Goal: Information Seeking & Learning: Understand process/instructions

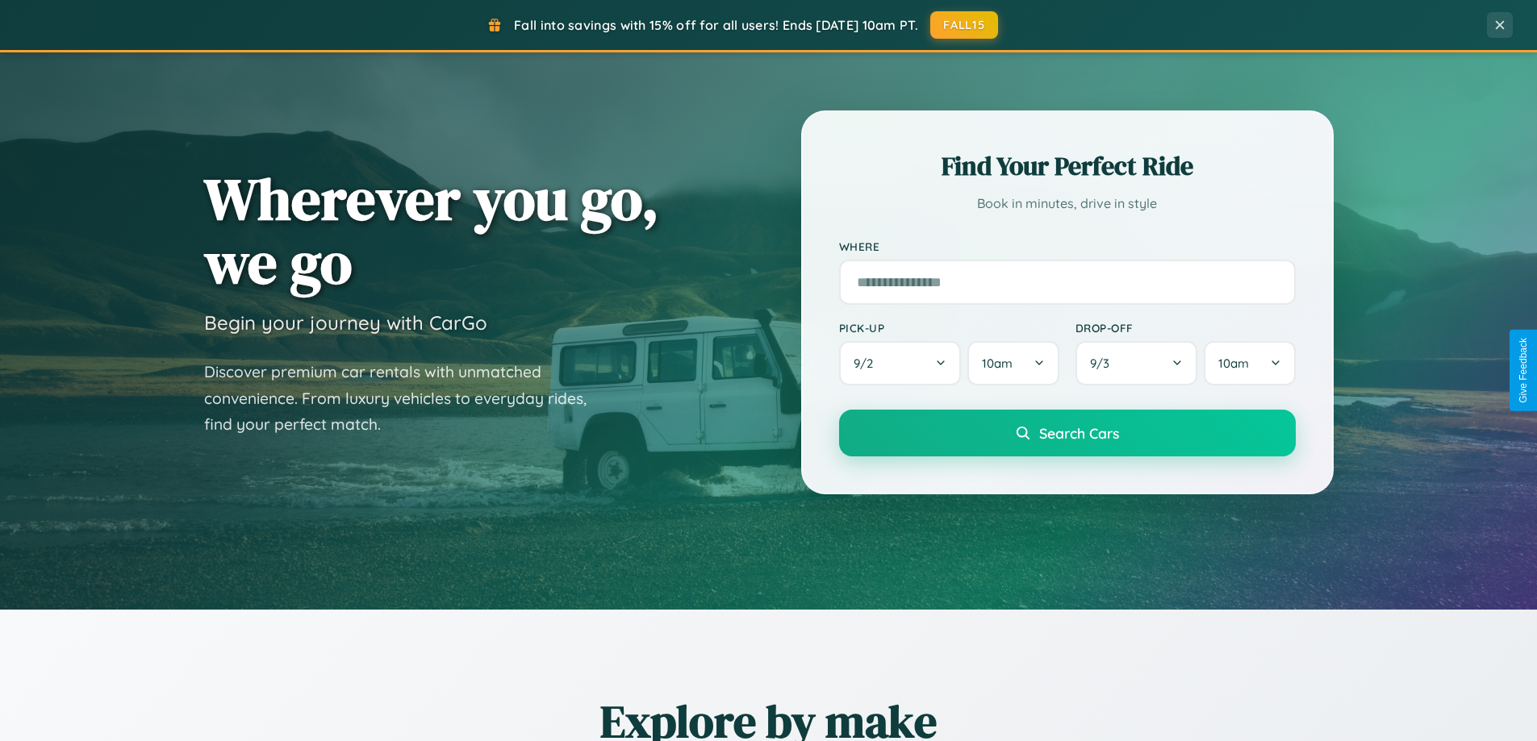
scroll to position [695, 0]
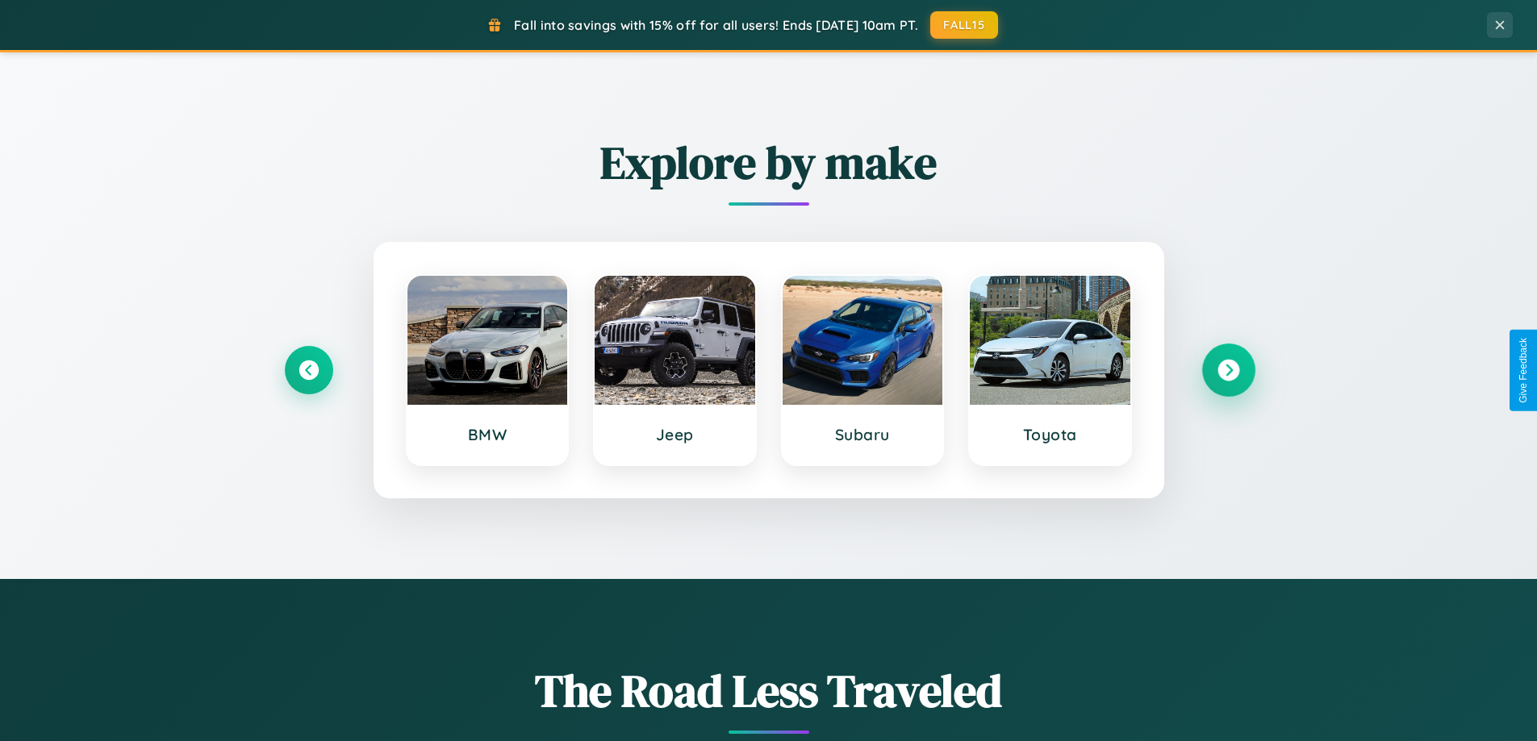
click at [1228, 370] on icon at bounding box center [1228, 371] width 22 height 22
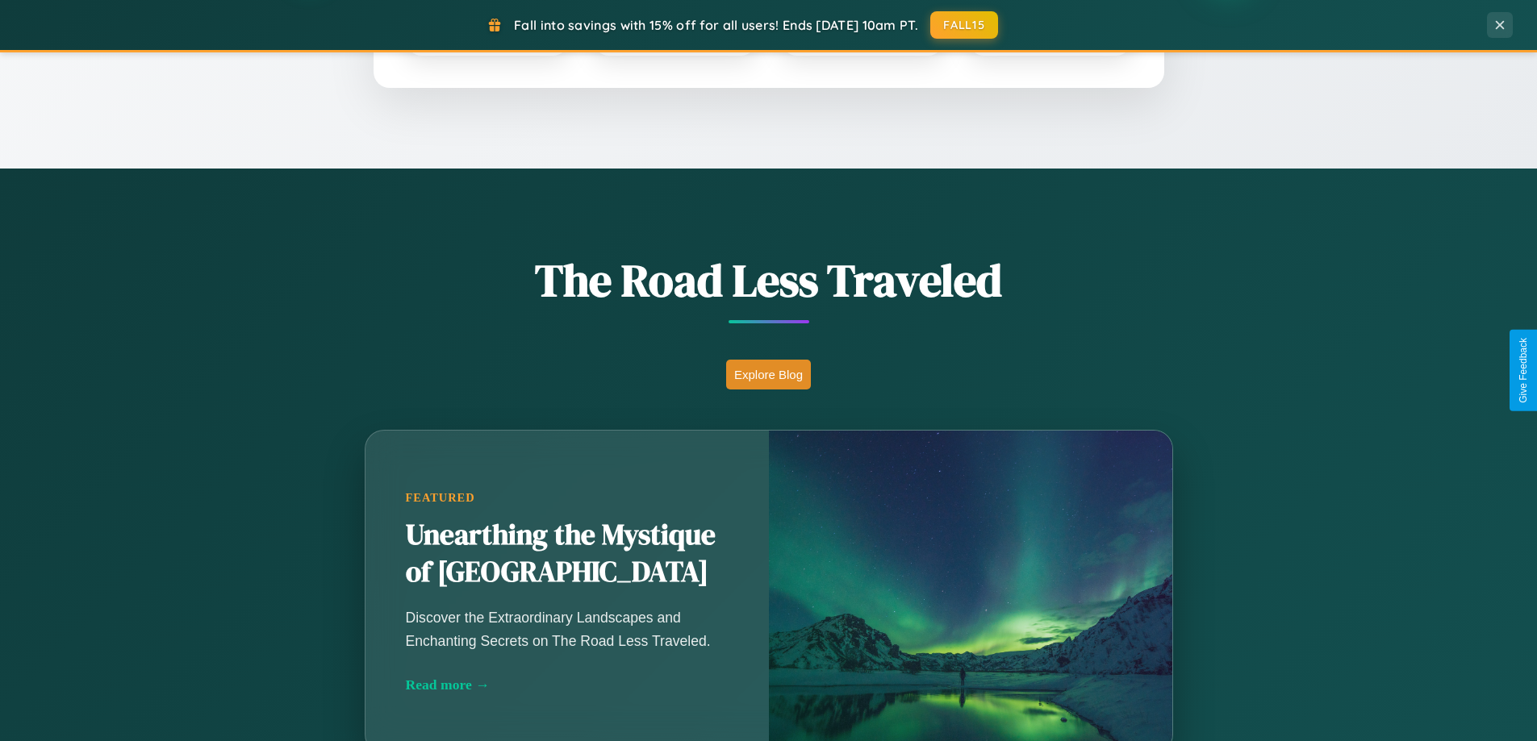
scroll to position [1110, 0]
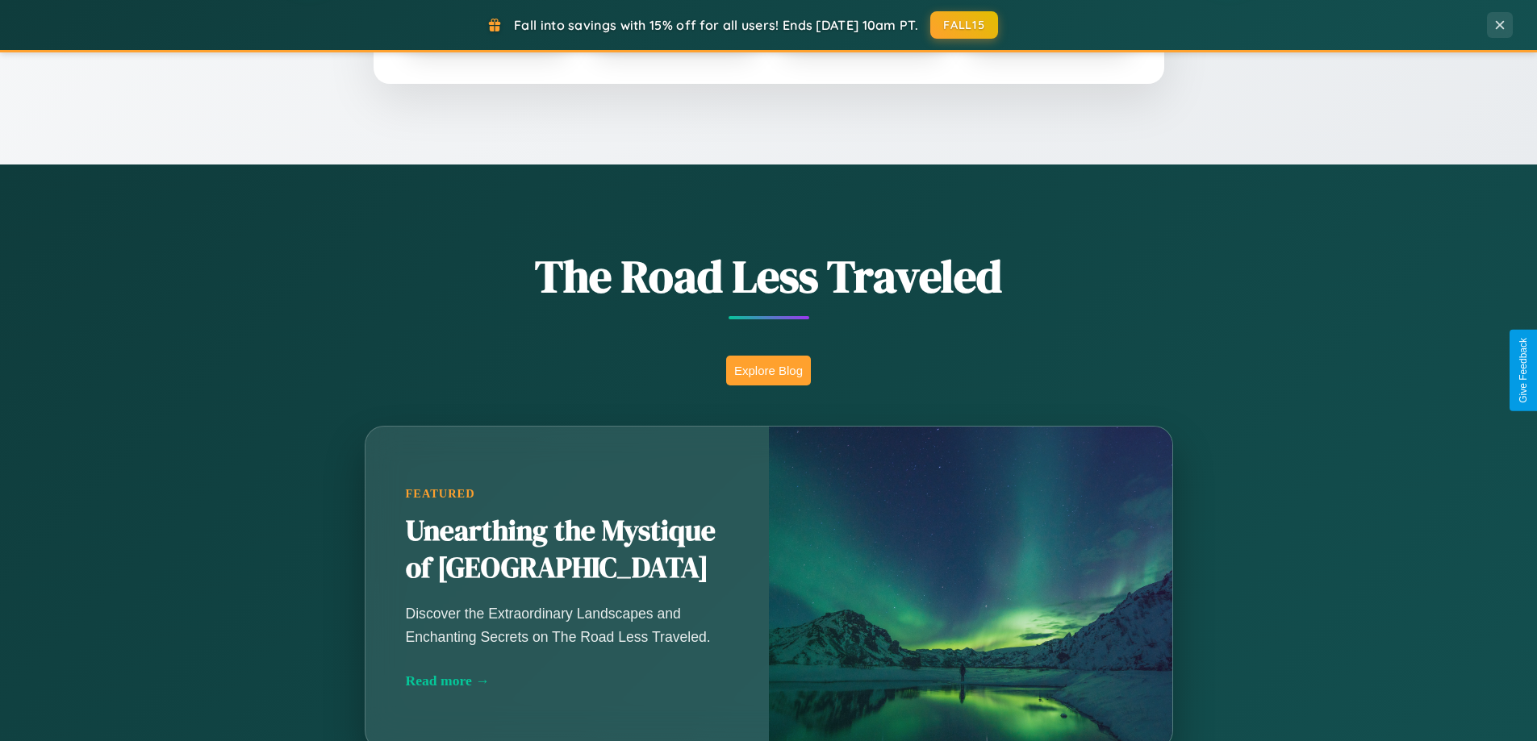
click at [768, 370] on button "Explore Blog" at bounding box center [768, 371] width 85 height 30
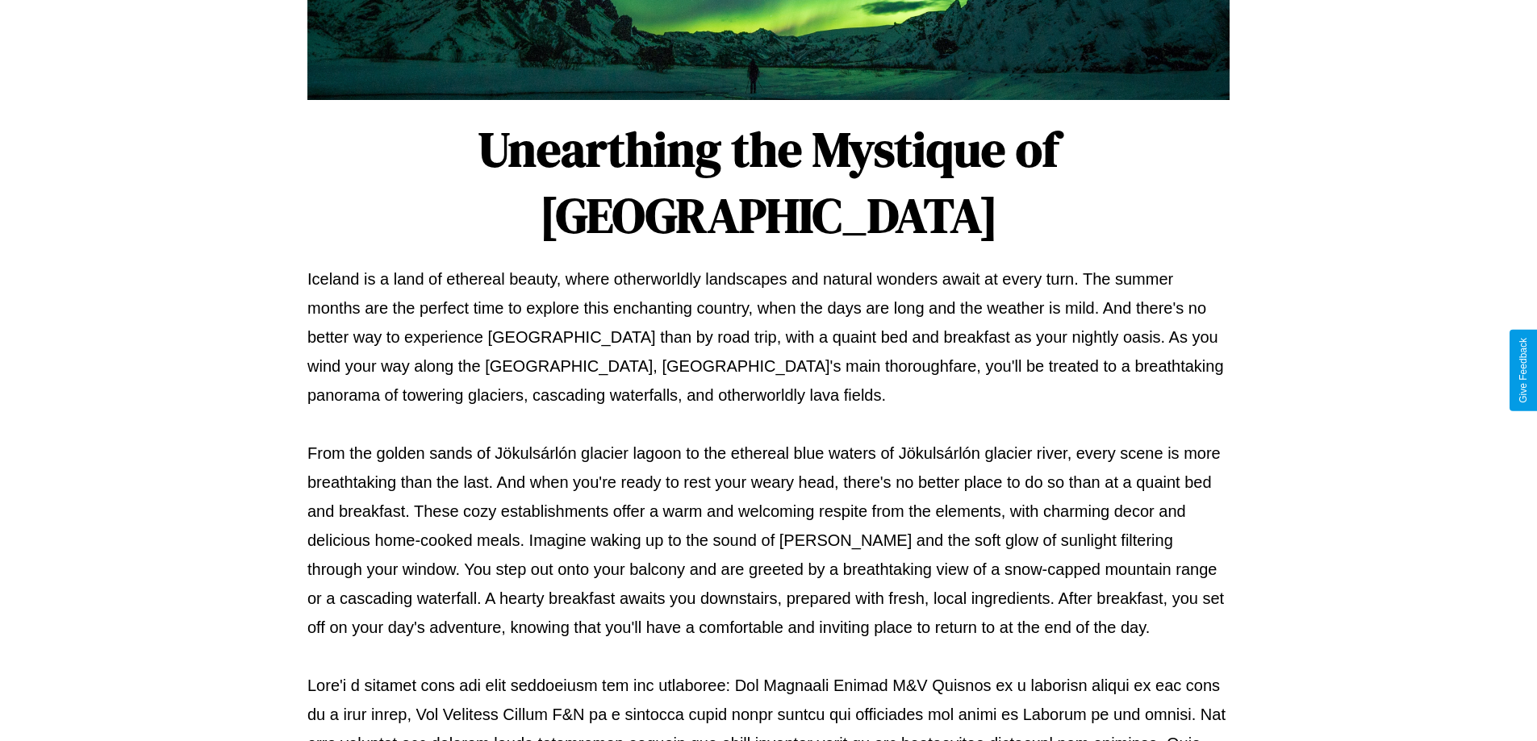
scroll to position [522, 0]
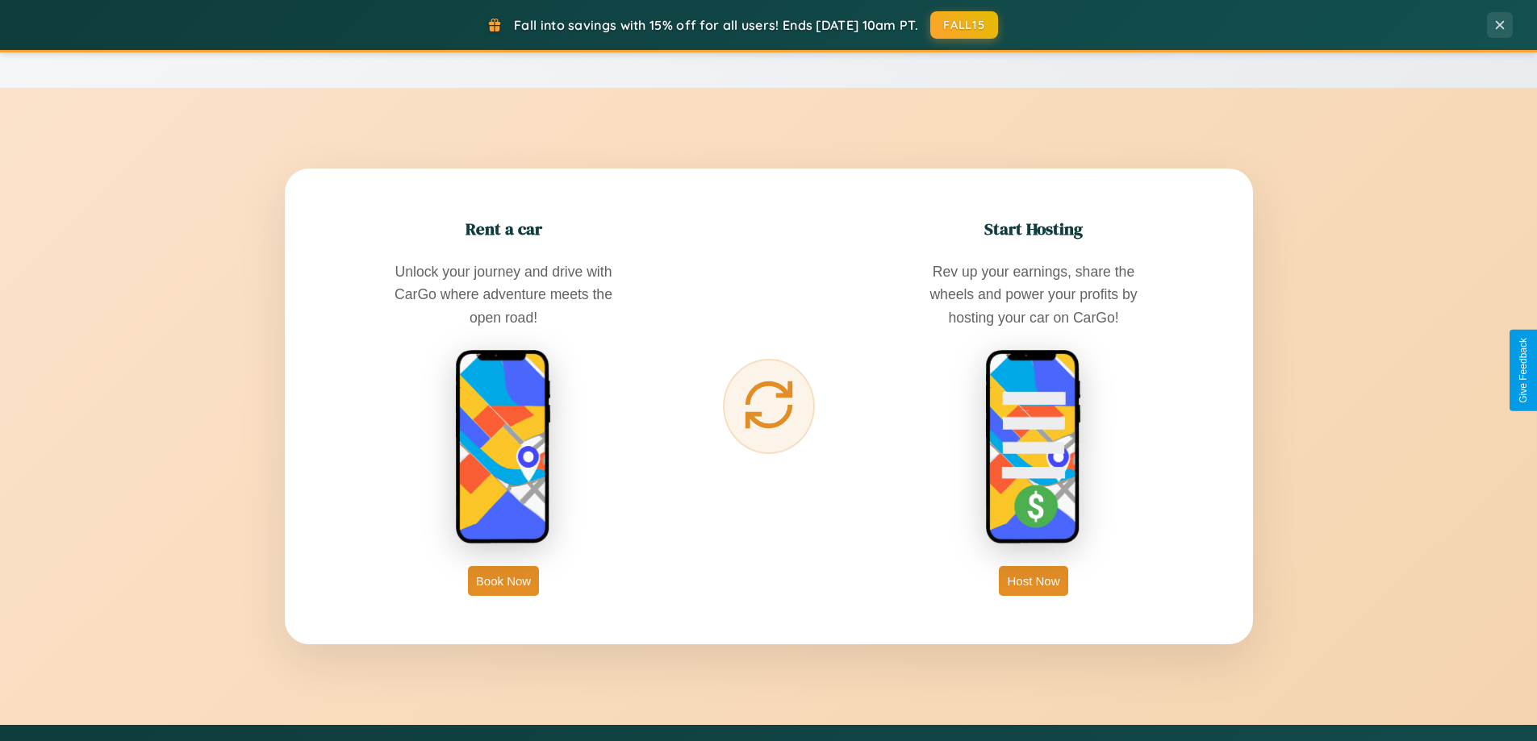
scroll to position [2592, 0]
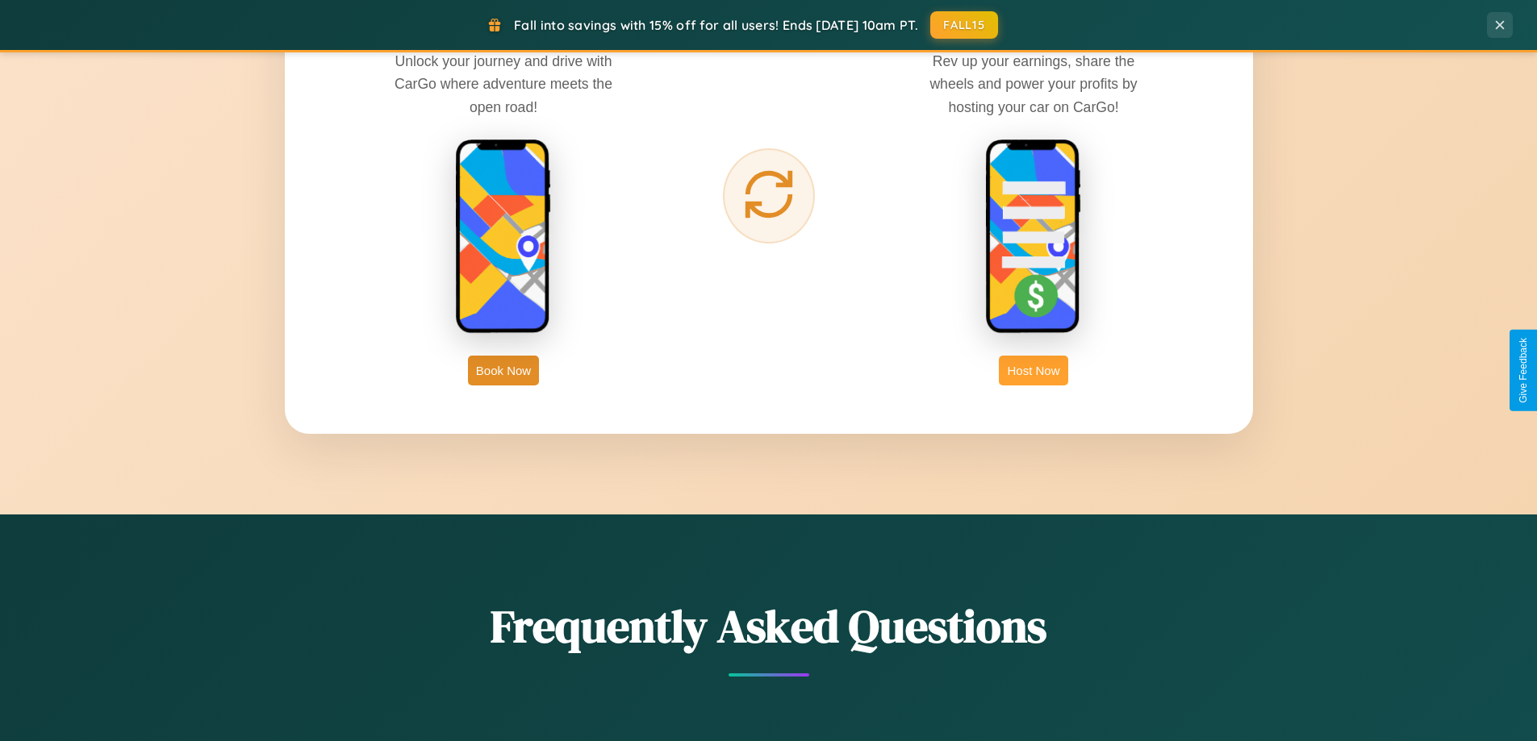
click at [1033, 370] on button "Host Now" at bounding box center [1033, 371] width 69 height 30
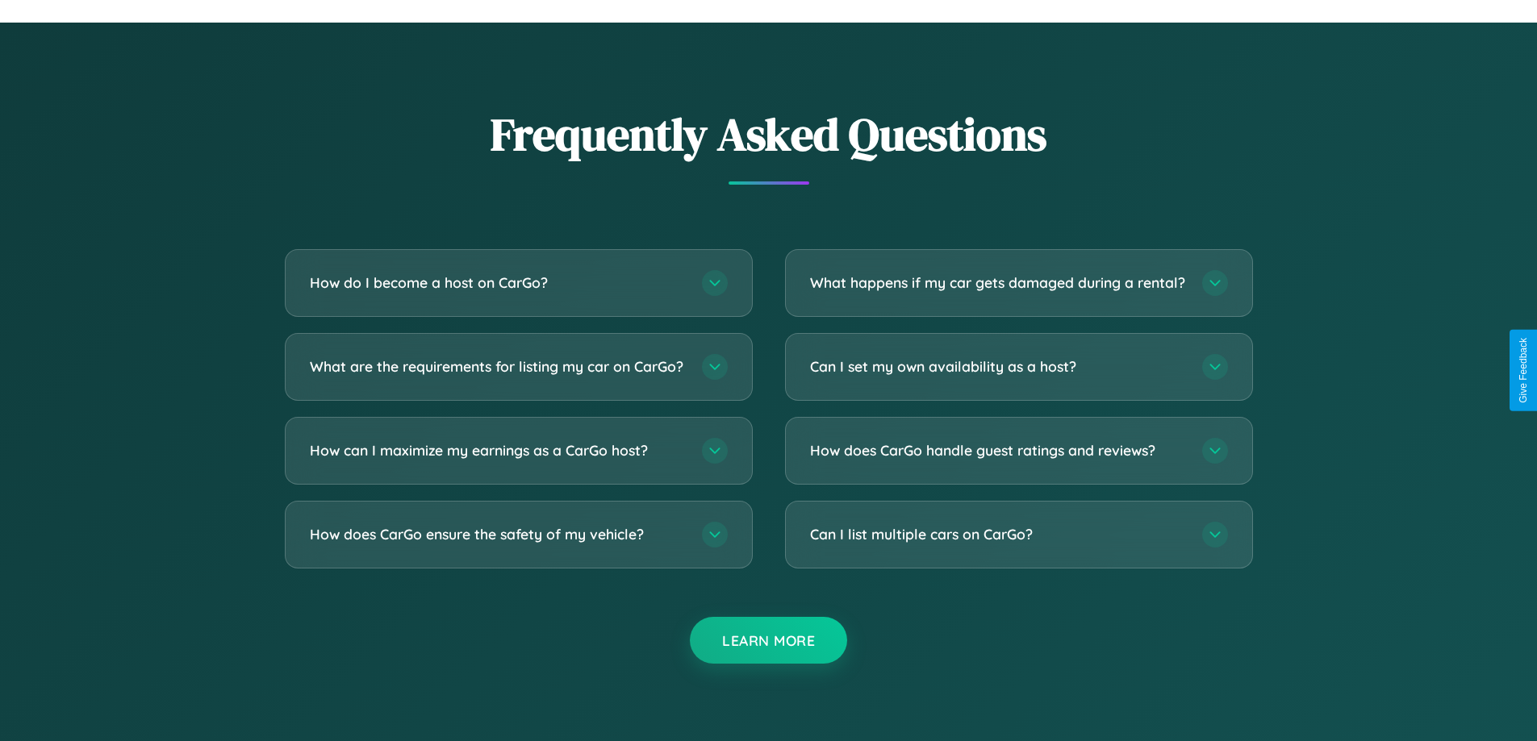
scroll to position [2181, 0]
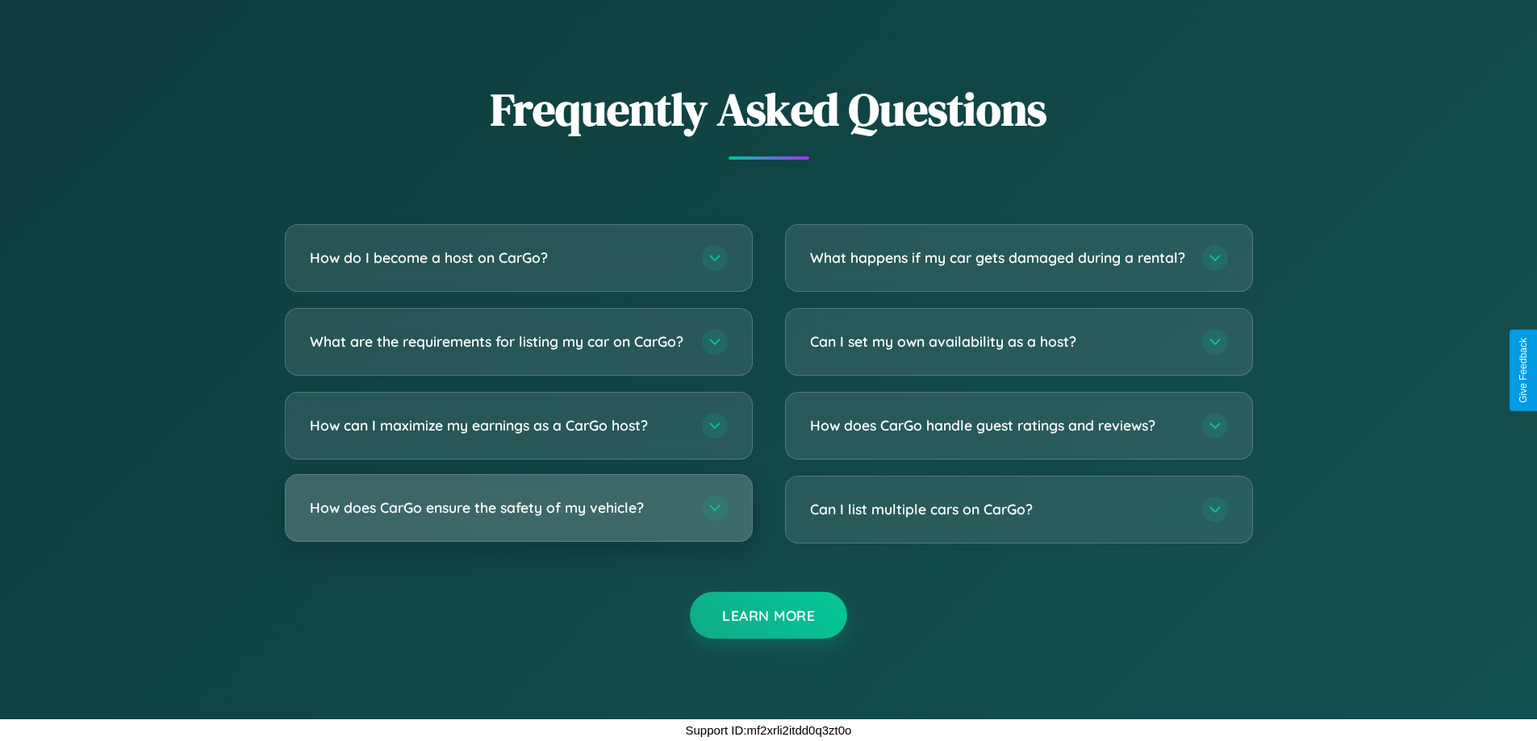
click at [518, 507] on h3 "How does CarGo ensure the safety of my vehicle?" at bounding box center [498, 508] width 376 height 20
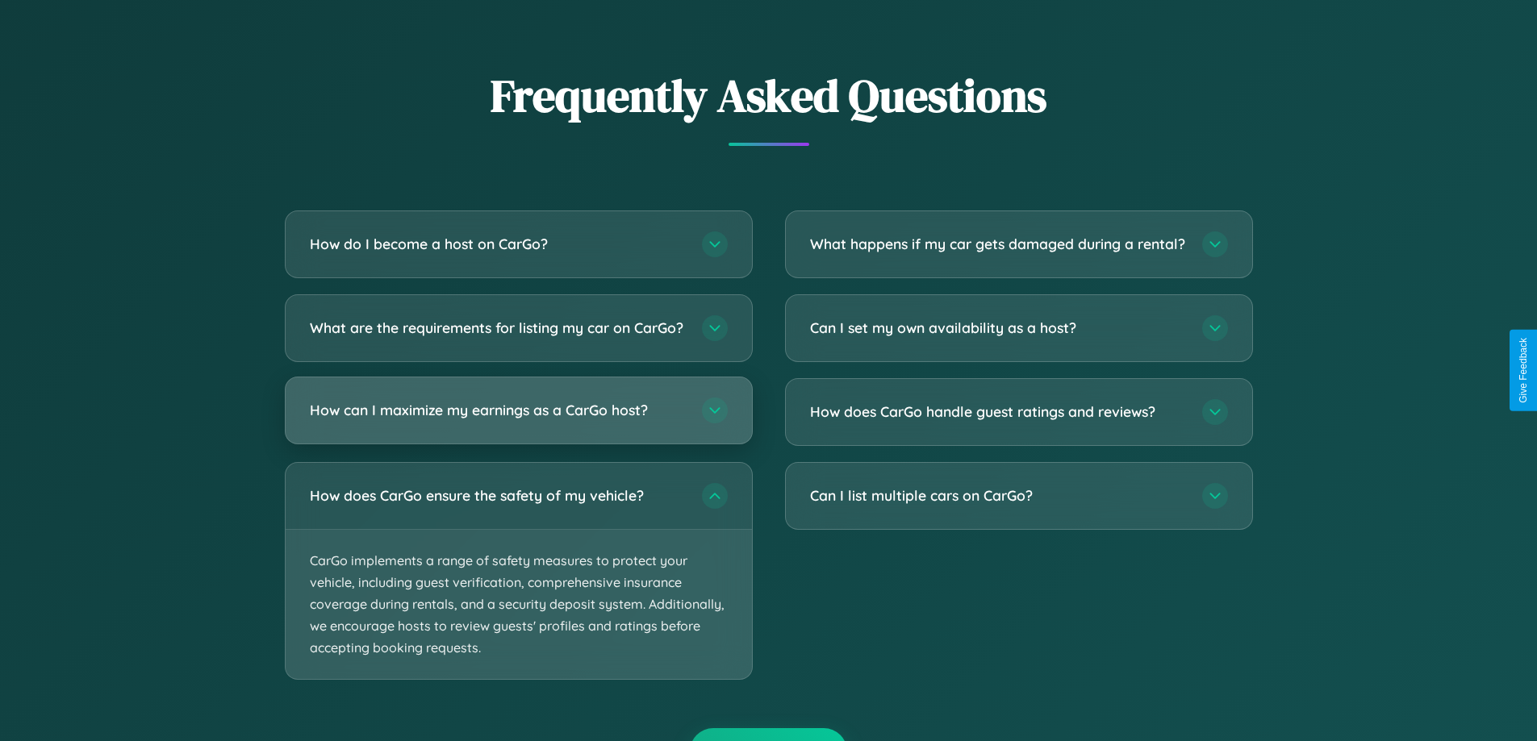
click at [518, 420] on h3 "How can I maximize my earnings as a CarGo host?" at bounding box center [498, 410] width 376 height 20
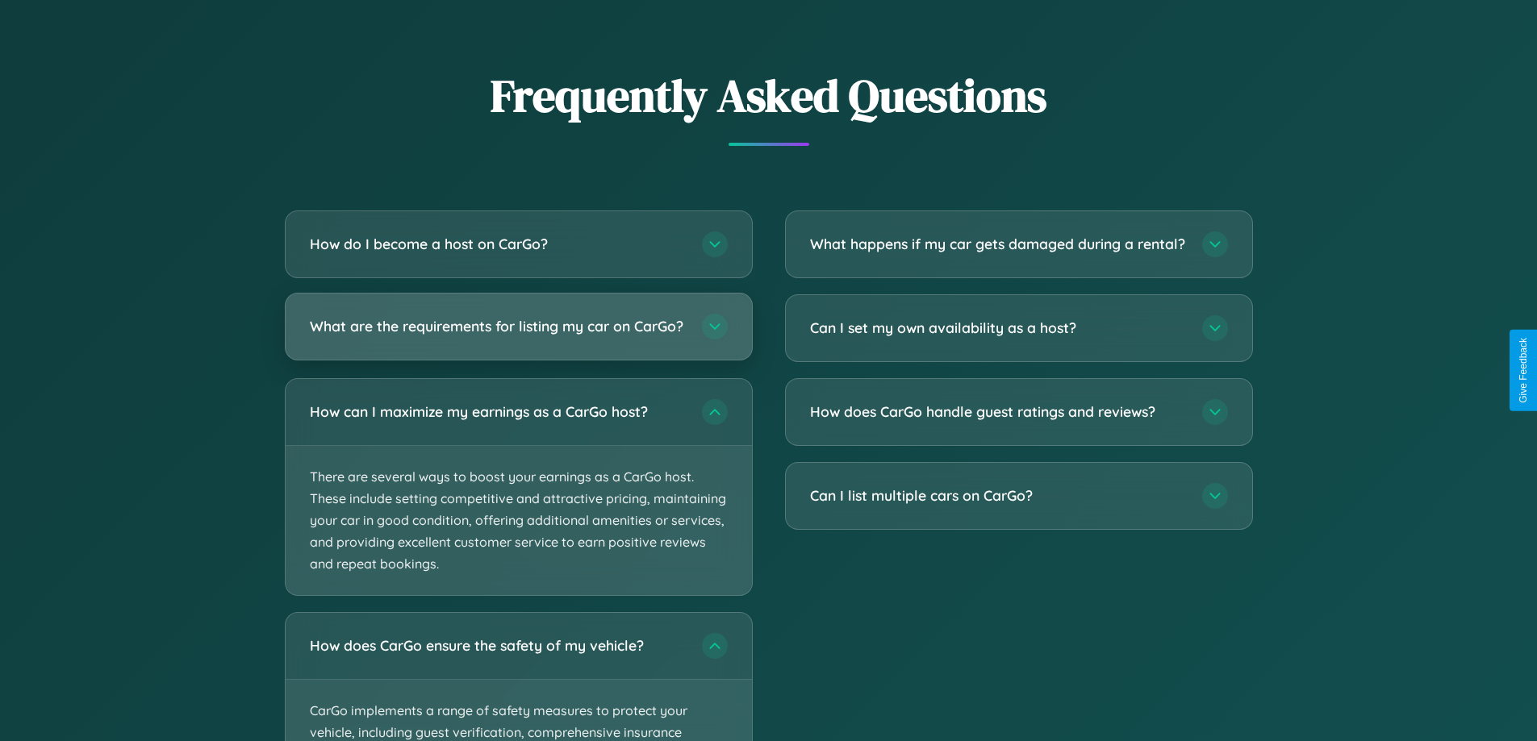
click at [518, 335] on h3 "What are the requirements for listing my car on CarGo?" at bounding box center [498, 326] width 376 height 20
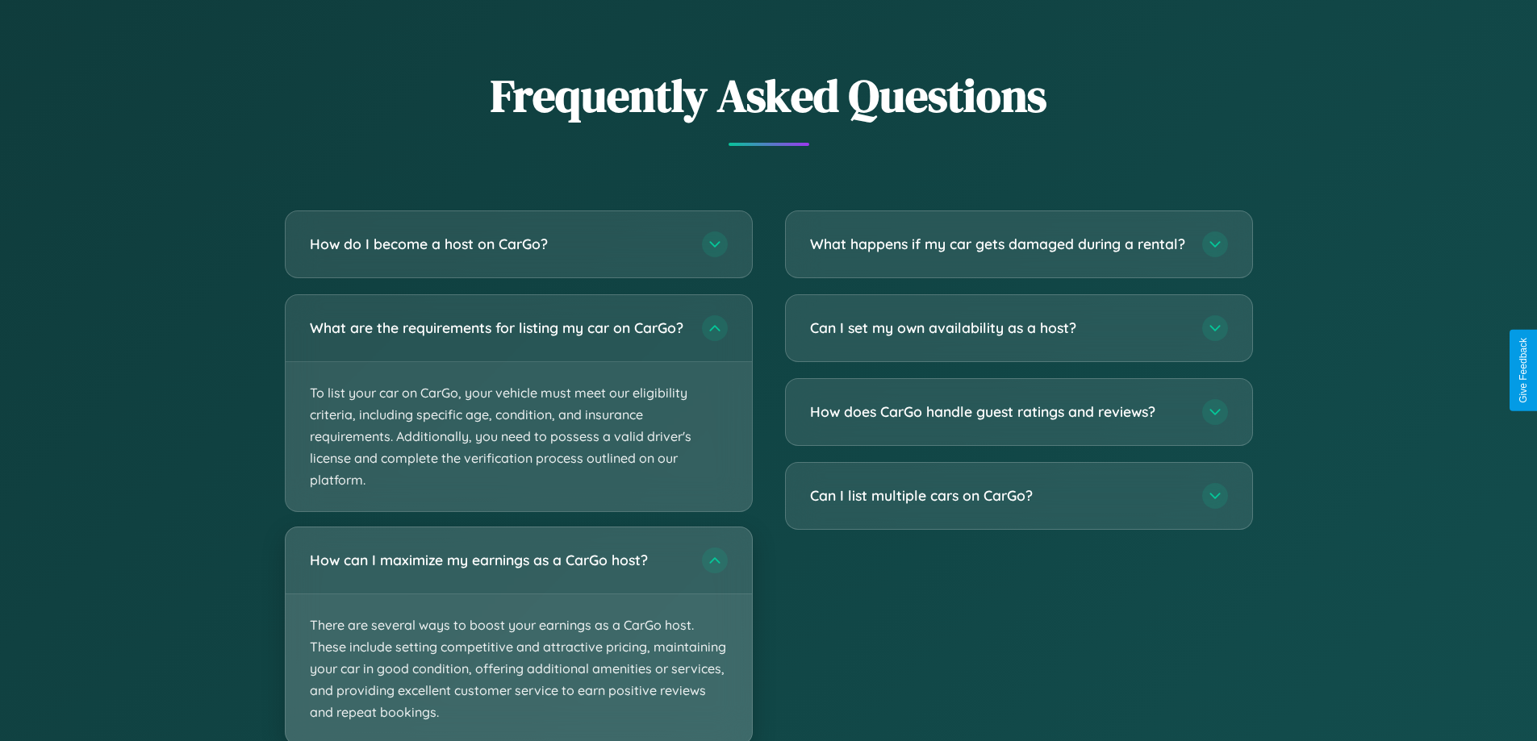
click at [518, 641] on p "There are several ways to boost your earnings as a CarGo host. These include se…" at bounding box center [519, 670] width 466 height 150
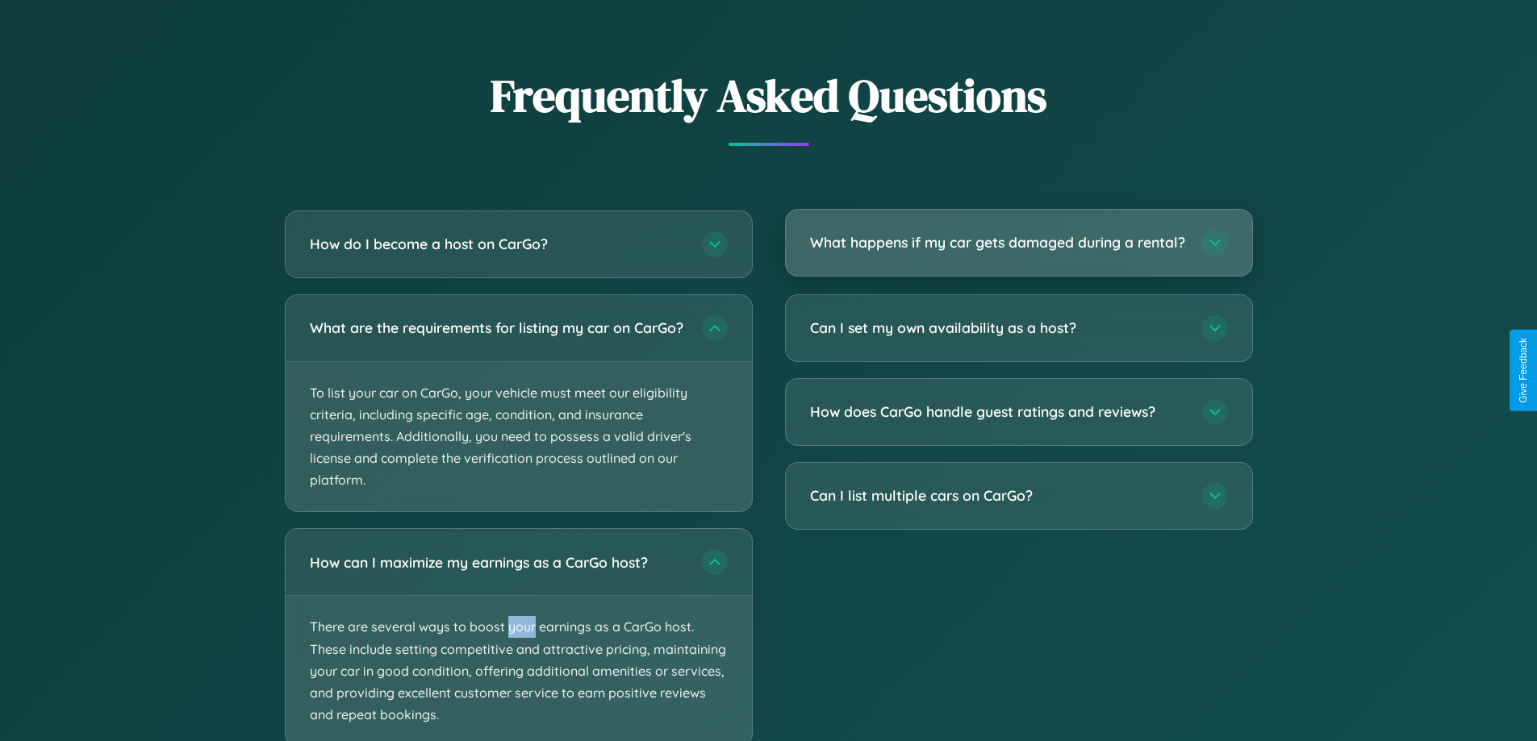
click at [1018, 249] on h3 "What happens if my car gets damaged during a rental?" at bounding box center [998, 242] width 376 height 20
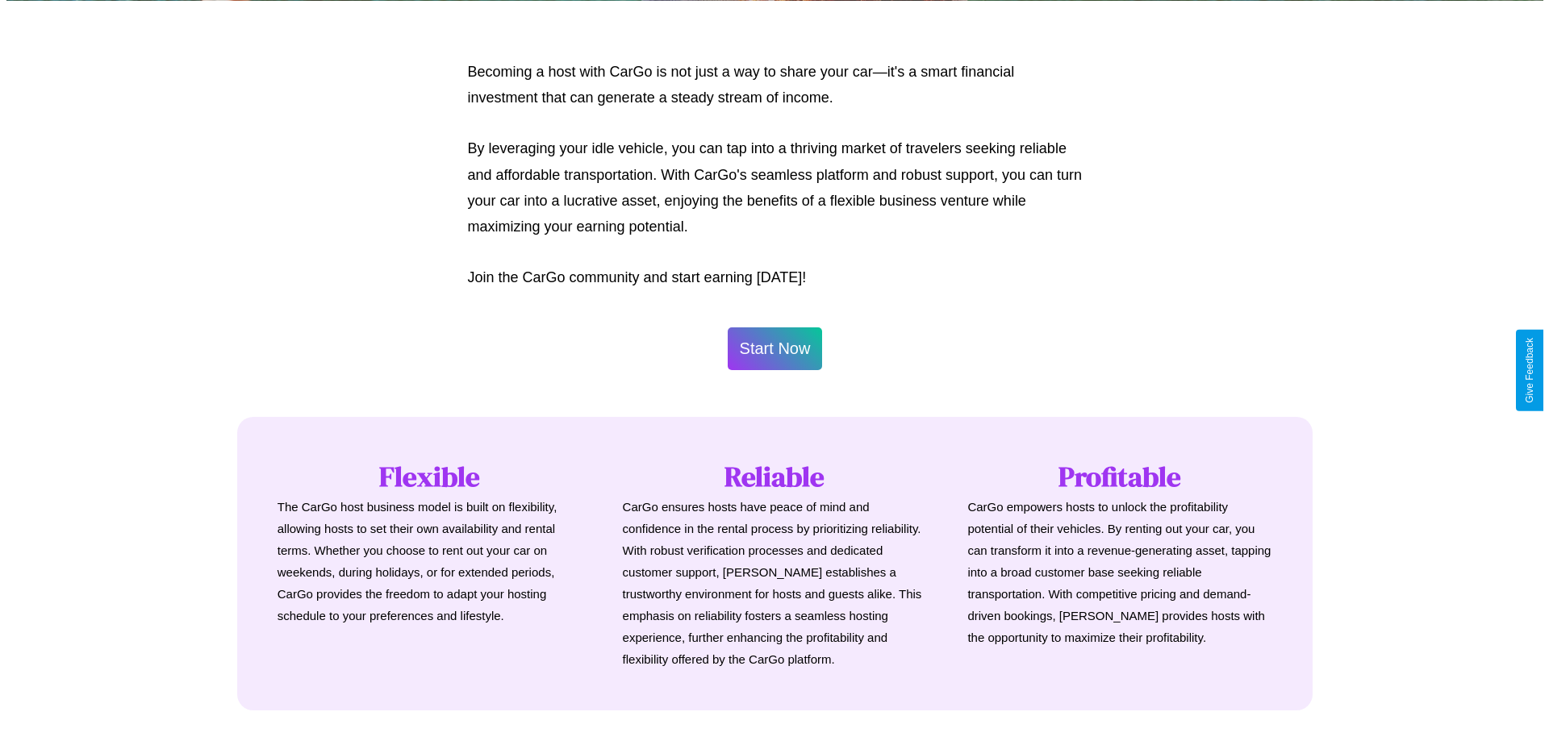
scroll to position [779, 0]
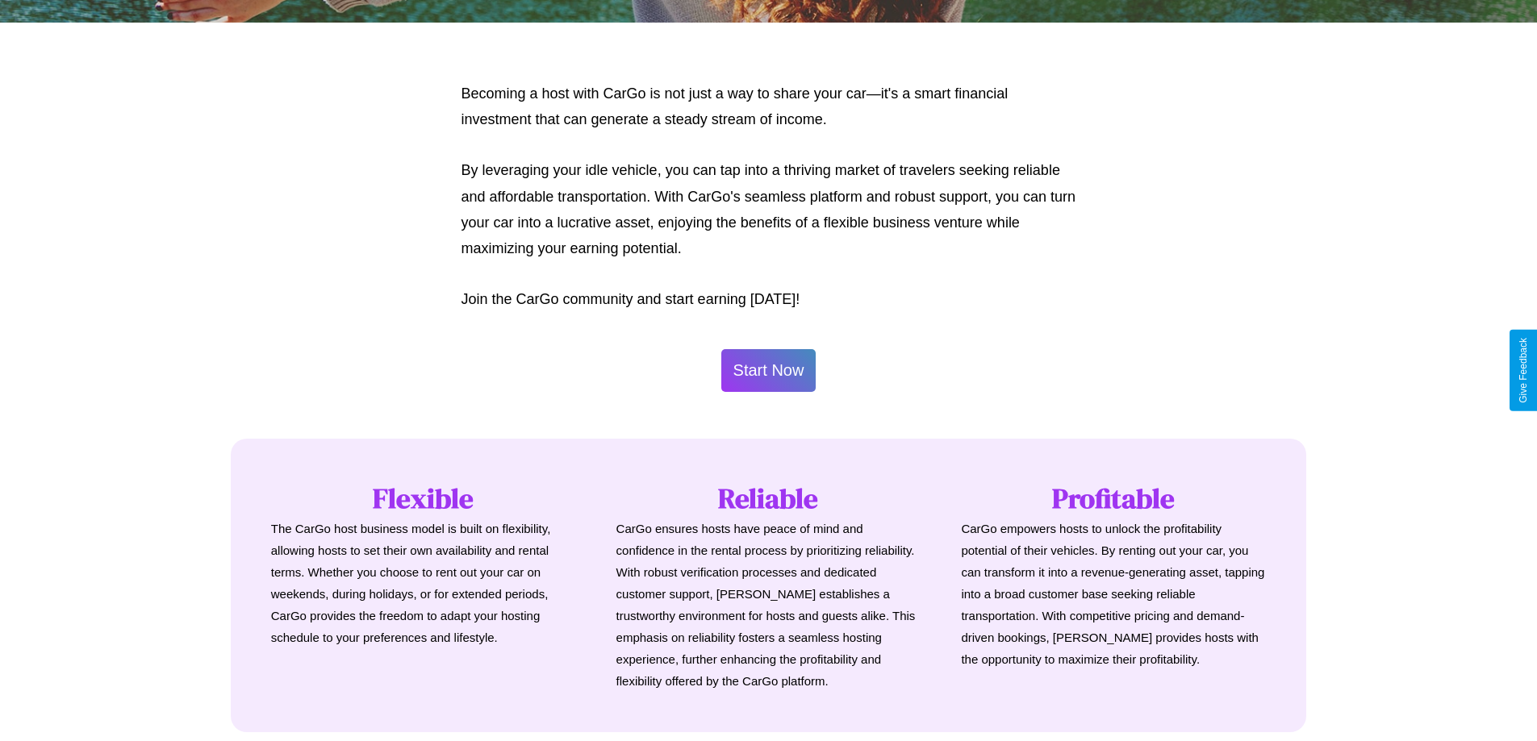
click at [768, 370] on button "Start Now" at bounding box center [768, 370] width 95 height 43
